Goal: Find specific page/section: Find specific page/section

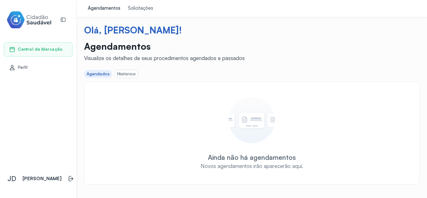
click at [136, 8] on div "Solicitações" at bounding box center [140, 8] width 25 height 6
click at [113, 8] on div "Agendamentos" at bounding box center [104, 8] width 33 height 6
click at [112, 8] on div "Agendamentos" at bounding box center [104, 8] width 33 height 6
click at [84, 0] on link "Agendamentos" at bounding box center [104, 8] width 40 height 17
click at [31, 50] on span "Central de Marcação" at bounding box center [40, 49] width 45 height 5
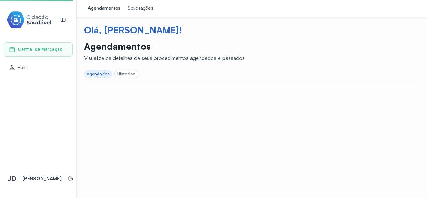
click at [27, 71] on div "Perfil" at bounding box center [38, 67] width 69 height 14
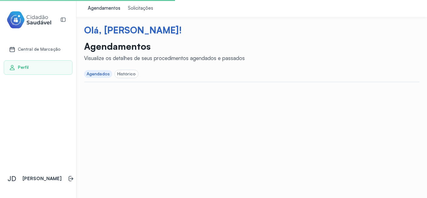
click at [119, 73] on div "Histórico" at bounding box center [126, 73] width 18 height 5
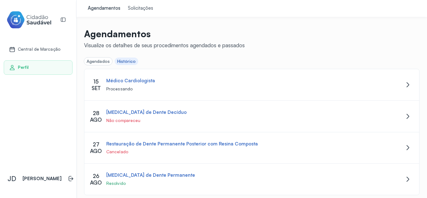
click at [25, 70] on span "Perfil" at bounding box center [23, 67] width 11 height 5
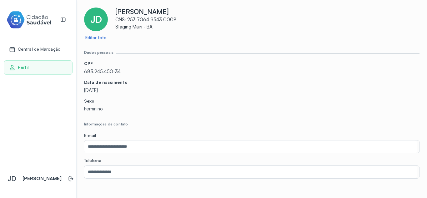
click at [44, 47] on span "Central de Marcação" at bounding box center [39, 49] width 43 height 5
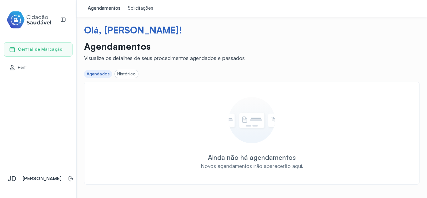
click at [139, 12] on link "Solicitações" at bounding box center [140, 8] width 33 height 17
click at [241, 159] on div "Ainda não há agendamentos" at bounding box center [252, 157] width 88 height 8
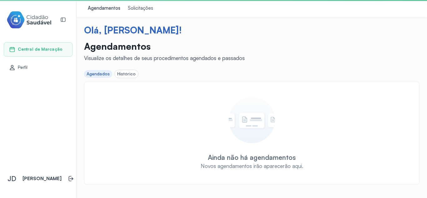
click at [150, 8] on div "Solicitações" at bounding box center [140, 8] width 25 height 6
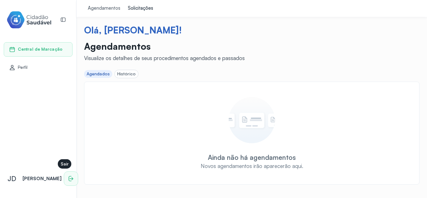
click at [67, 182] on li at bounding box center [71, 179] width 14 height 14
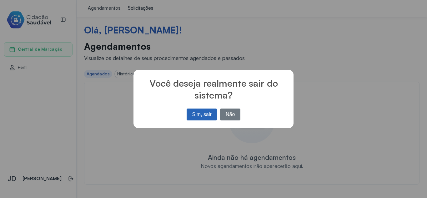
click at [200, 113] on button "Sim, sair" at bounding box center [202, 115] width 30 height 12
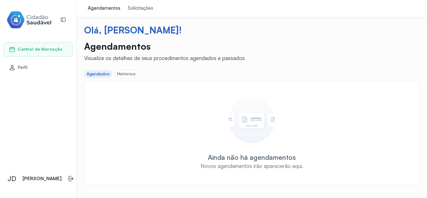
click at [135, 12] on link "Solicitações" at bounding box center [140, 8] width 33 height 17
click at [144, 10] on div "Solicitações" at bounding box center [140, 8] width 25 height 6
click at [102, 75] on div "Agendados" at bounding box center [98, 73] width 23 height 5
click at [131, 75] on div "Histórico" at bounding box center [126, 73] width 18 height 5
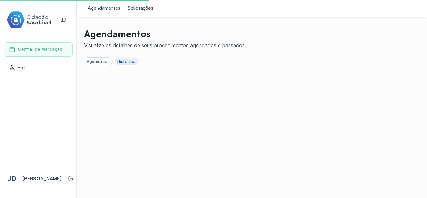
click at [99, 65] on div "Agendados" at bounding box center [98, 62] width 28 height 8
